Goal: Find specific page/section: Find specific page/section

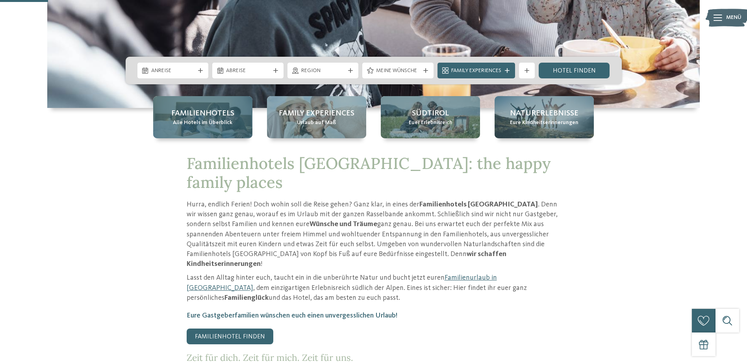
click at [193, 121] on span "Alle Hotels im Überblick" at bounding box center [202, 123] width 59 height 8
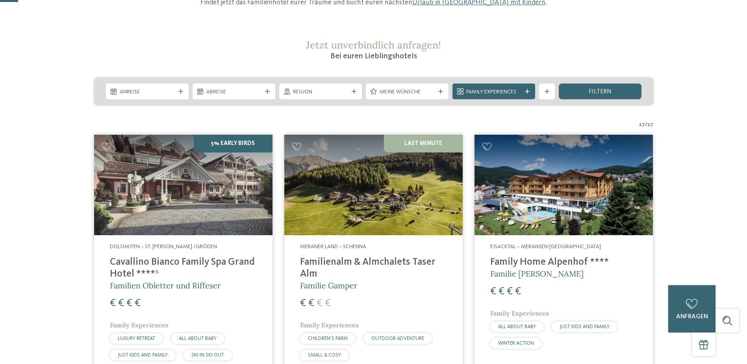
scroll to position [39, 0]
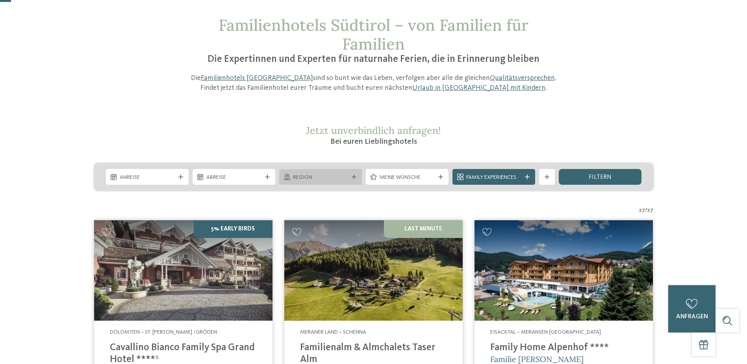
click at [357, 173] on div "Region" at bounding box center [320, 177] width 83 height 16
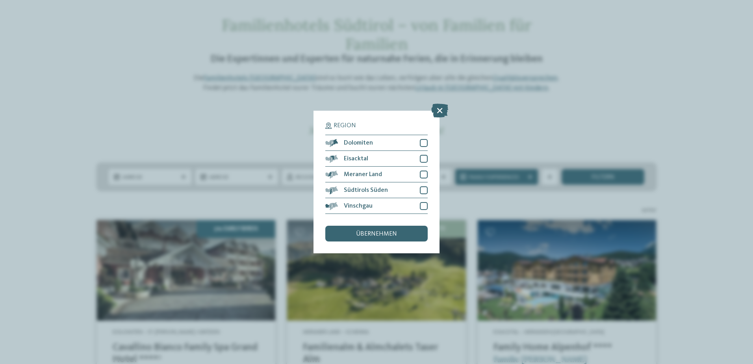
click at [181, 98] on div "Region Dolomiten" at bounding box center [376, 182] width 753 height 364
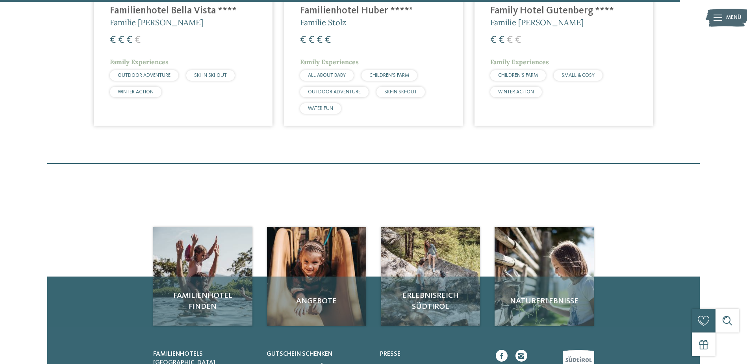
scroll to position [2481, 0]
